Goal: Task Accomplishment & Management: Manage account settings

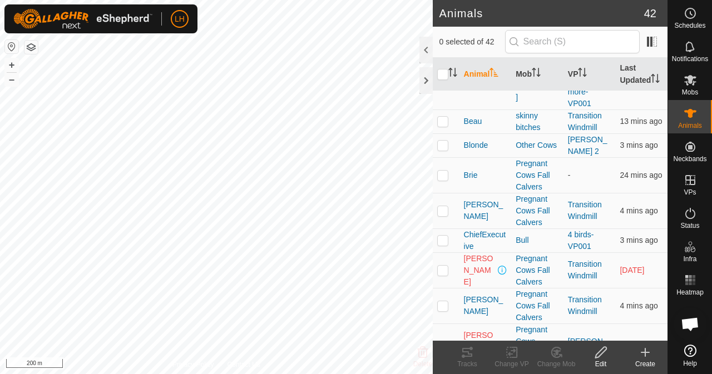
scroll to position [167, 0]
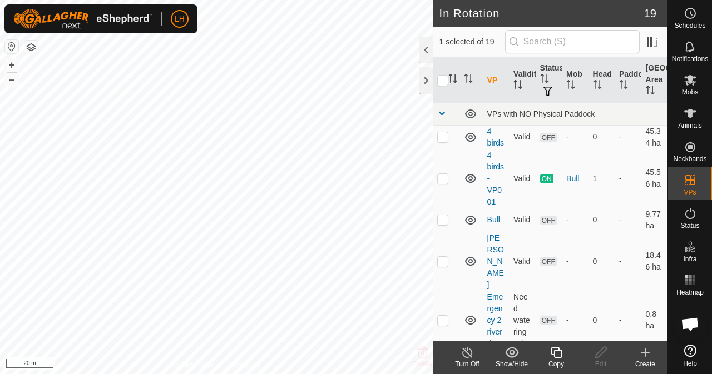
checkbox input "false"
checkbox input "true"
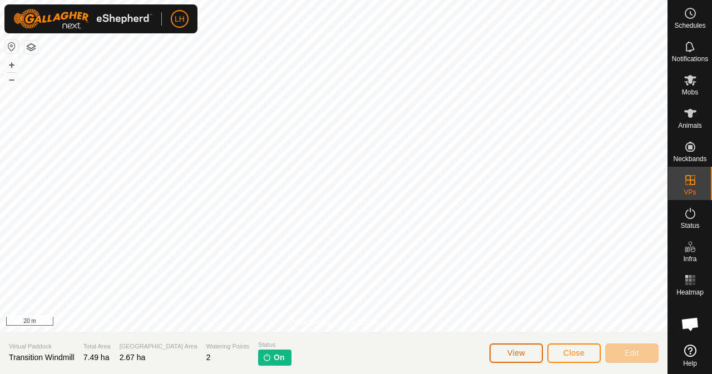
click at [526, 351] on button "View" at bounding box center [515, 353] width 53 height 19
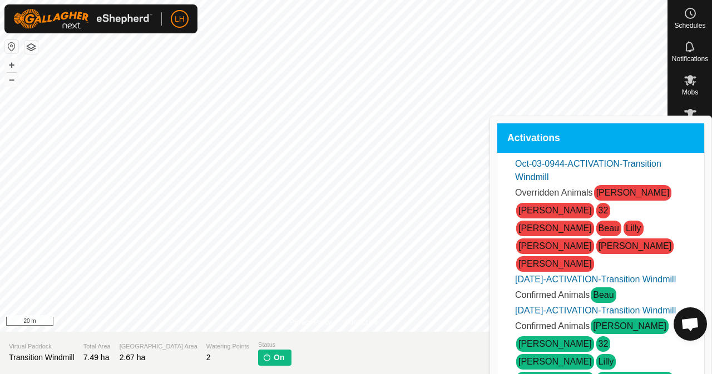
click at [574, 349] on span "Close" at bounding box center [573, 353] width 21 height 9
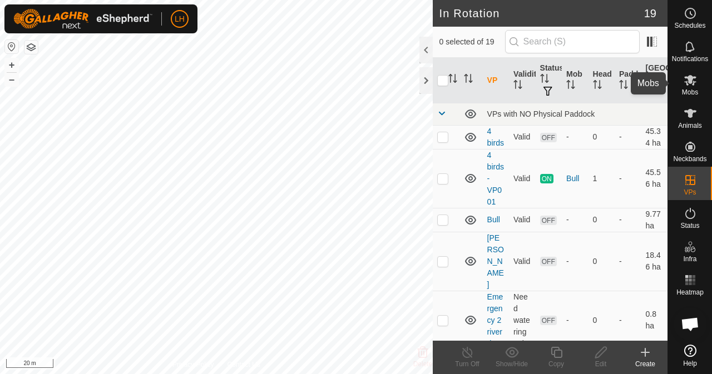
click at [690, 85] on icon at bounding box center [690, 79] width 13 height 13
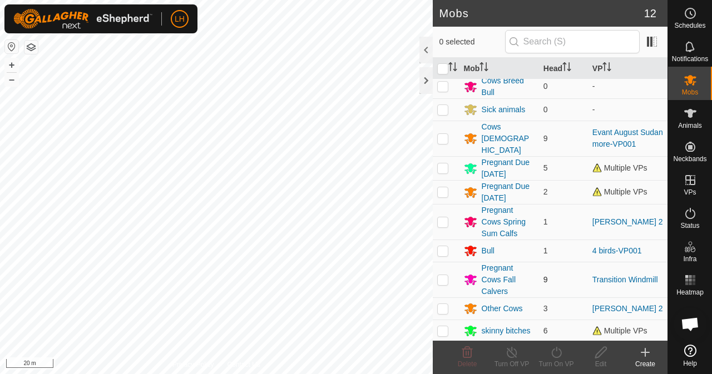
scroll to position [65, 0]
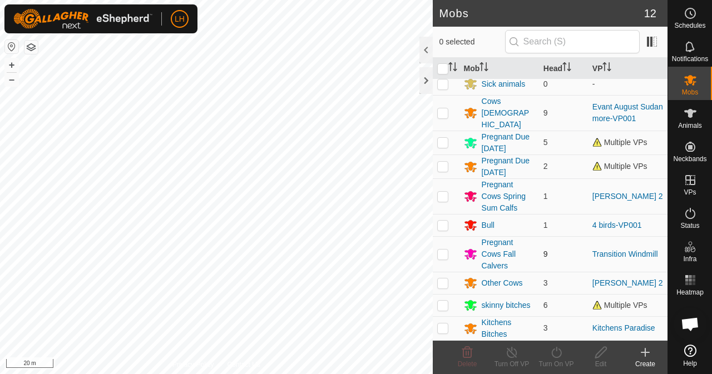
click at [442, 253] on p-checkbox at bounding box center [442, 254] width 11 height 9
checkbox input "true"
click at [511, 354] on icon at bounding box center [512, 352] width 14 height 13
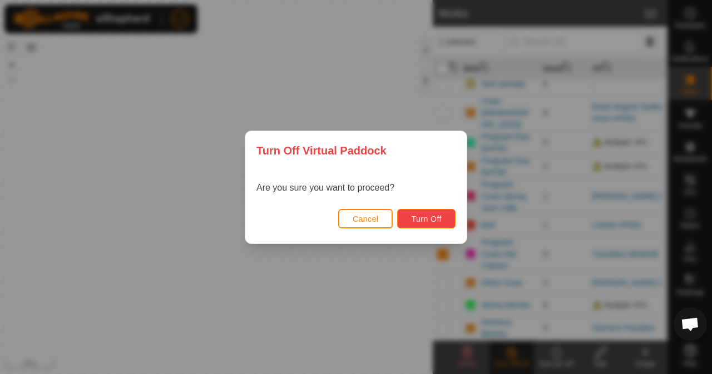
click at [432, 217] on span "Turn Off" at bounding box center [426, 219] width 31 height 9
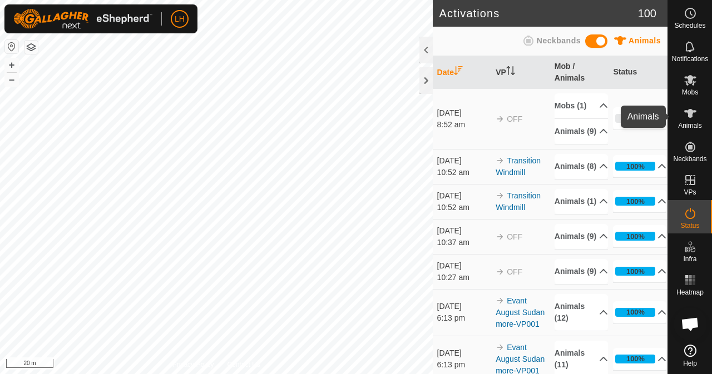
click at [700, 115] on es-animals-svg-icon at bounding box center [690, 114] width 20 height 18
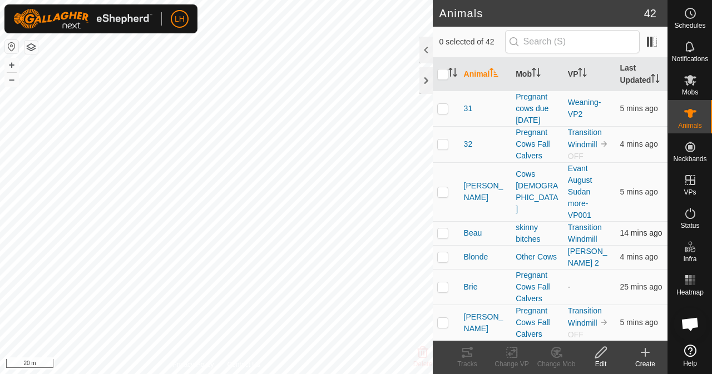
click at [444, 238] on p-checkbox at bounding box center [442, 233] width 11 height 9
checkbox input "true"
click at [510, 354] on icon at bounding box center [512, 352] width 8 height 7
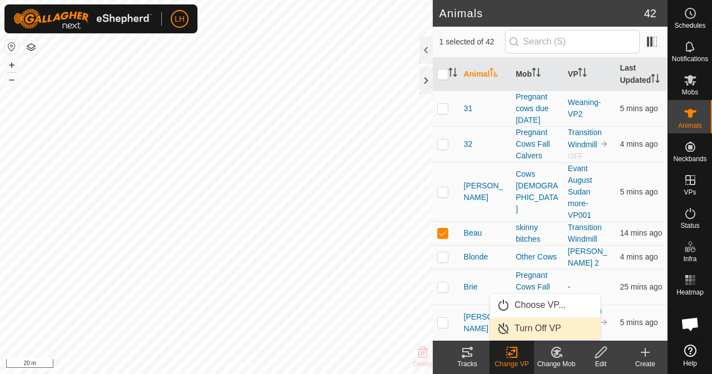
click at [523, 328] on link "Turn Off VP" at bounding box center [545, 329] width 110 height 22
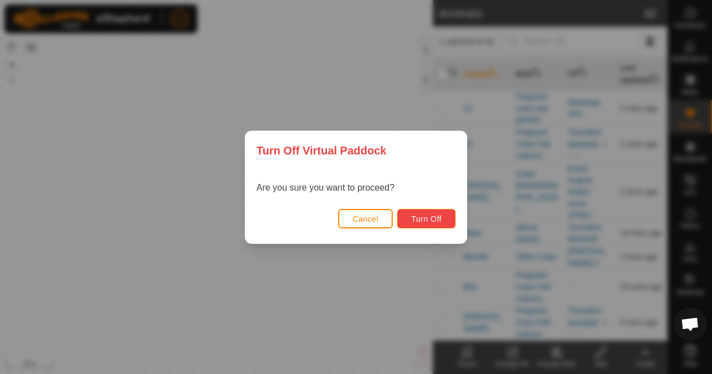
click at [435, 218] on span "Turn Off" at bounding box center [426, 219] width 31 height 9
